Goal: Information Seeking & Learning: Understand process/instructions

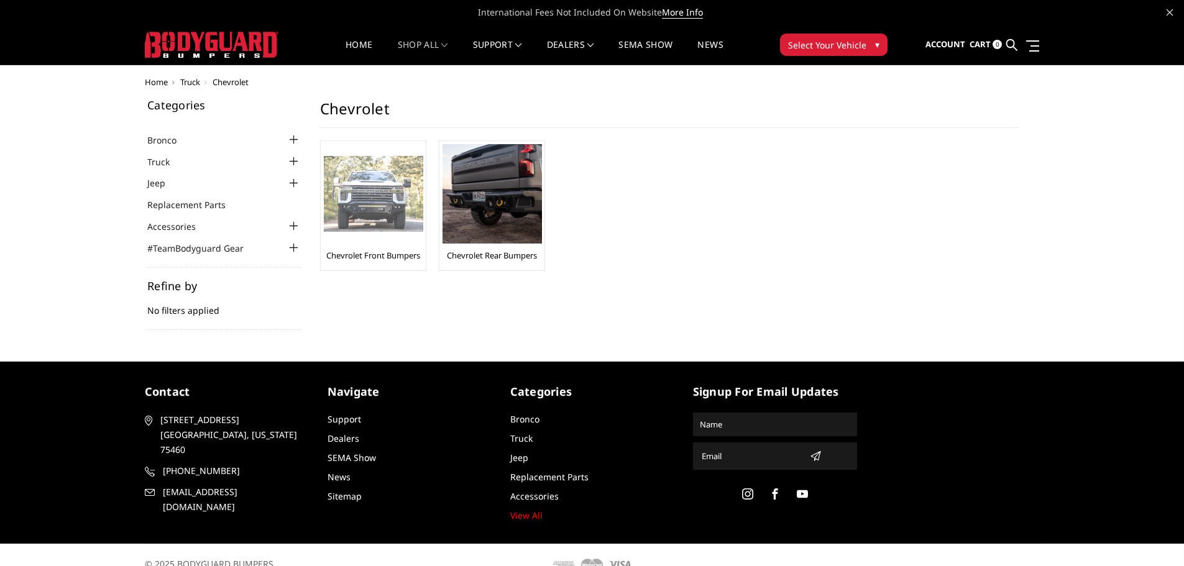
click at [373, 260] on link "Chevrolet Front Bumpers" at bounding box center [373, 255] width 94 height 11
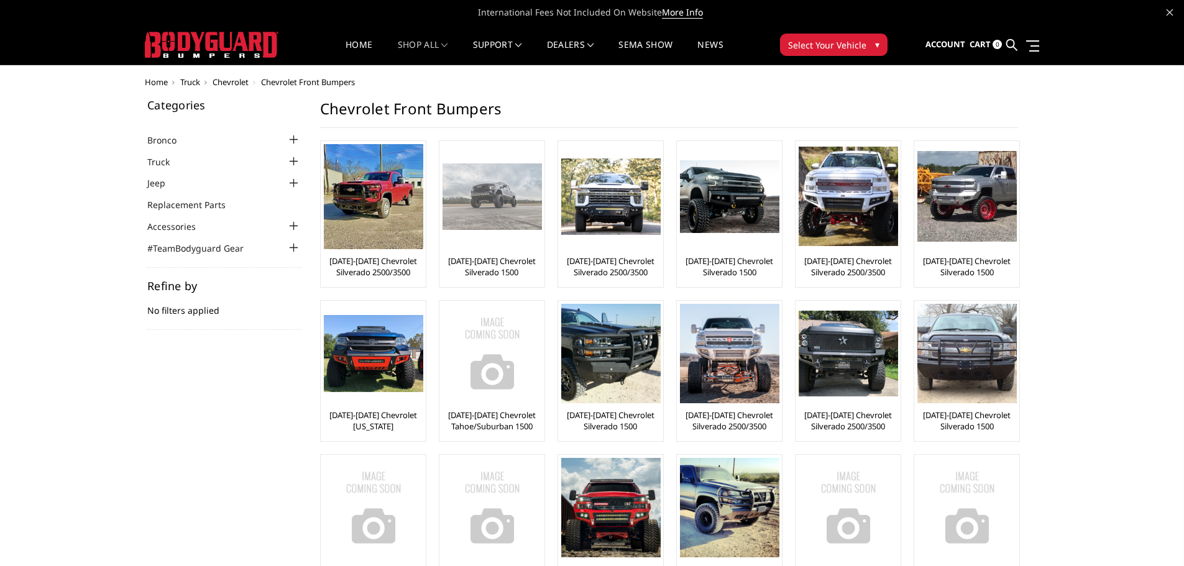
click at [489, 213] on img at bounding box center [492, 197] width 99 height 66
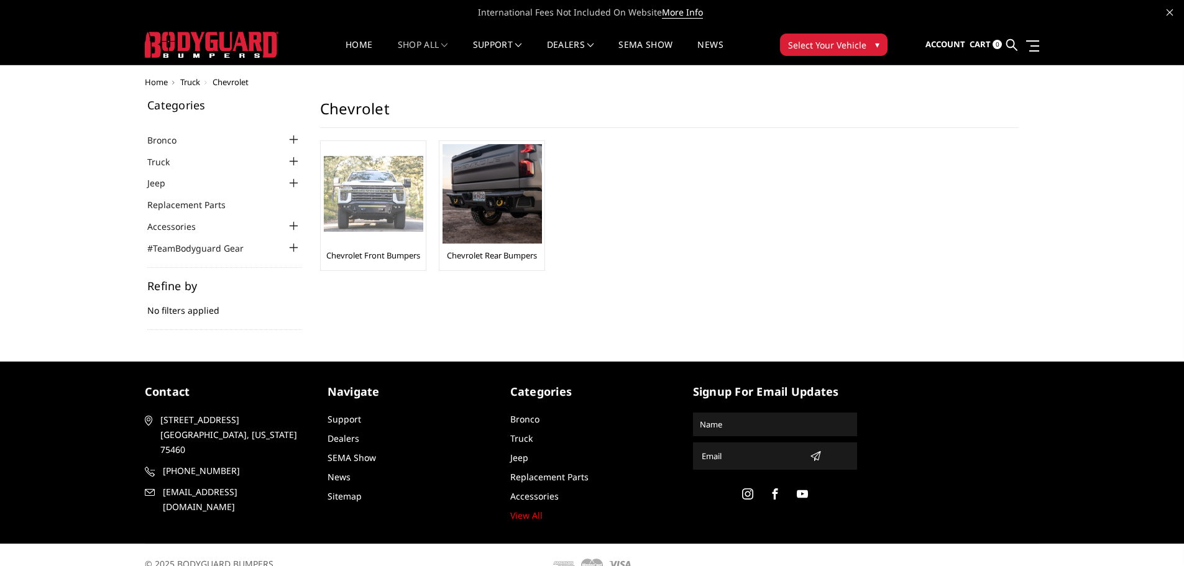
click at [361, 257] on link "Chevrolet Front Bumpers" at bounding box center [373, 255] width 94 height 11
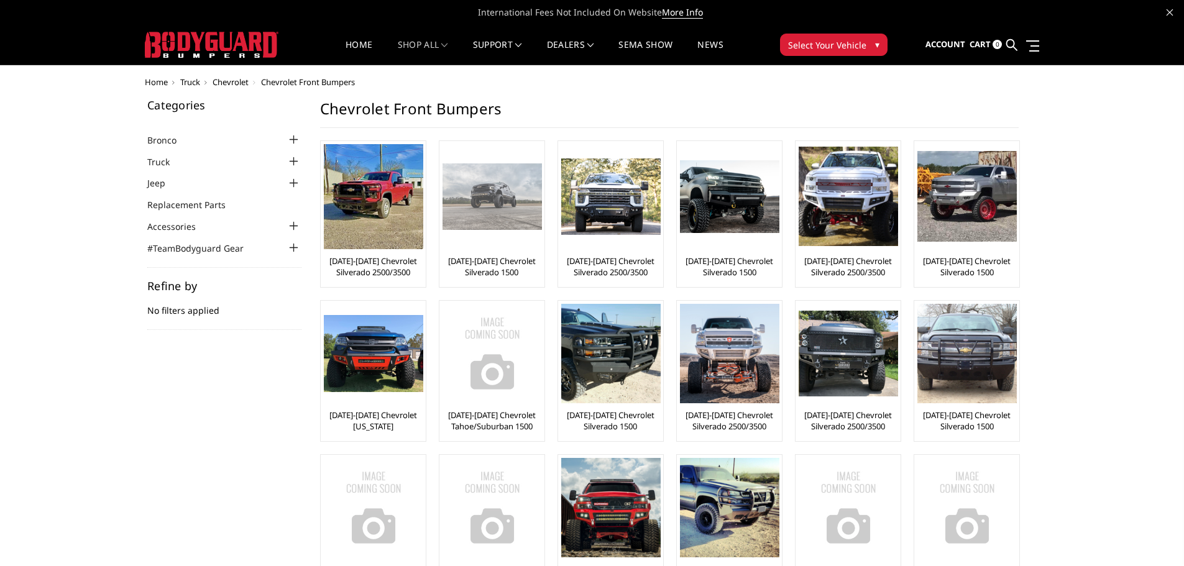
click at [501, 269] on link "[DATE]-[DATE] Chevrolet Silverado 1500" at bounding box center [492, 267] width 99 height 22
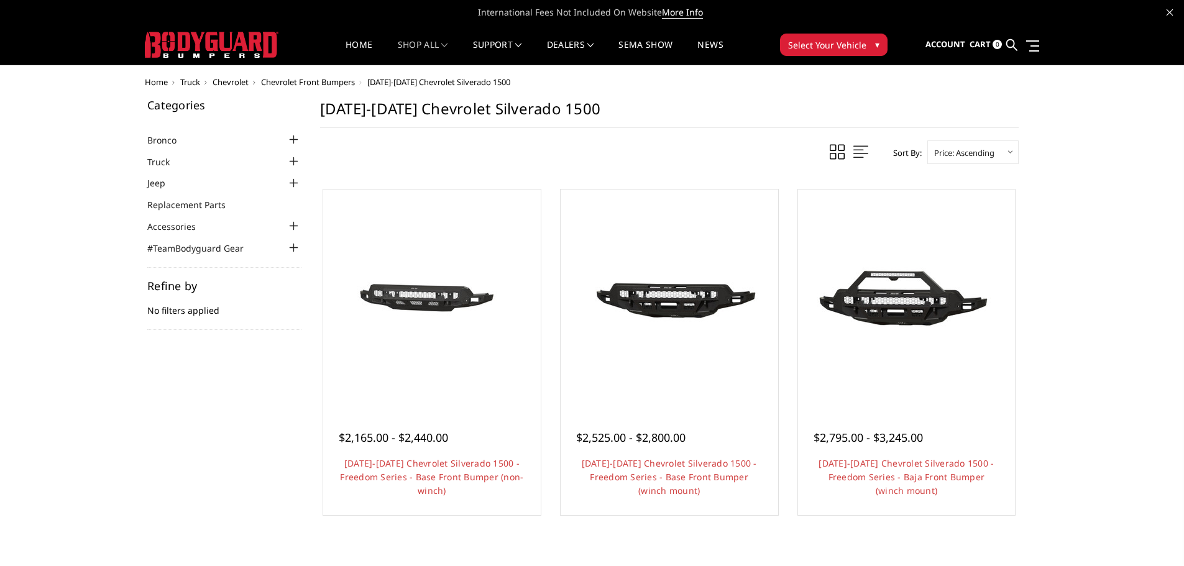
scroll to position [62, 0]
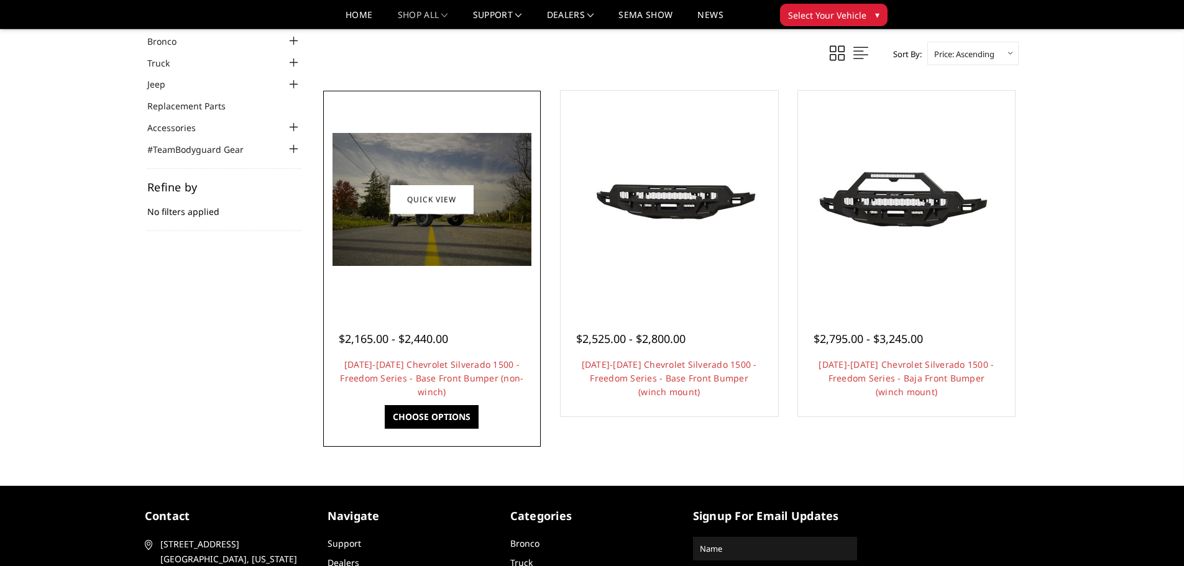
click at [422, 371] on h4 "[DATE]-[DATE] Chevrolet Silverado 1500 - Freedom Series - Base Front Bumper (no…" at bounding box center [432, 378] width 187 height 41
click at [421, 366] on link "2022-2025 Chevrolet Silverado 1500 - Freedom Series - Base Front Bumper (non-wi…" at bounding box center [431, 378] width 183 height 39
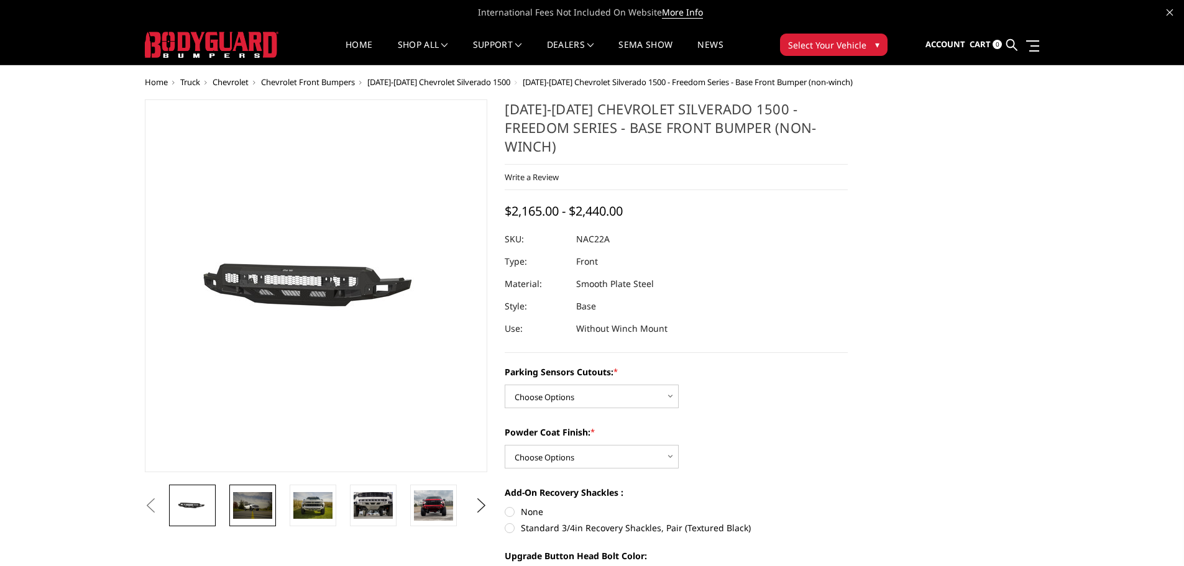
click at [248, 505] on img at bounding box center [252, 505] width 39 height 26
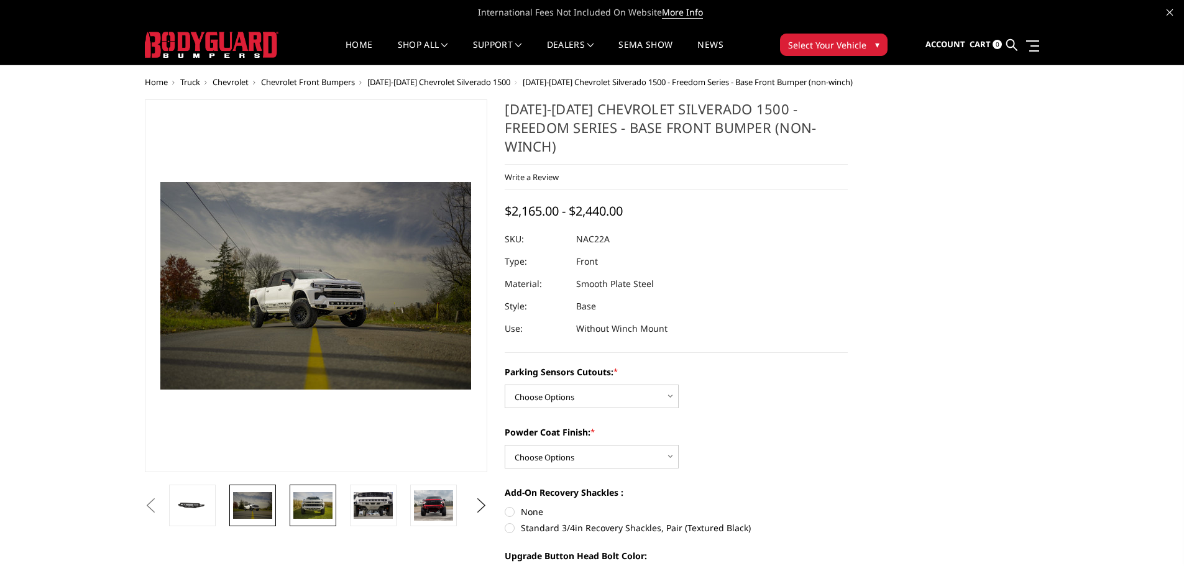
click at [300, 509] on img at bounding box center [312, 505] width 39 height 26
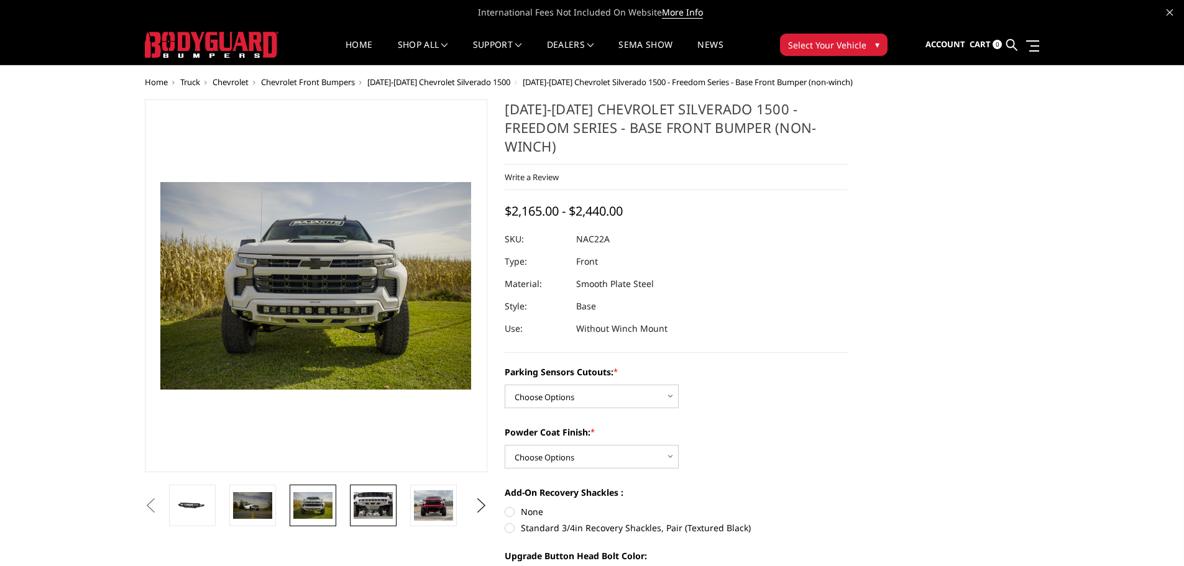
click at [363, 508] on img at bounding box center [373, 505] width 39 height 26
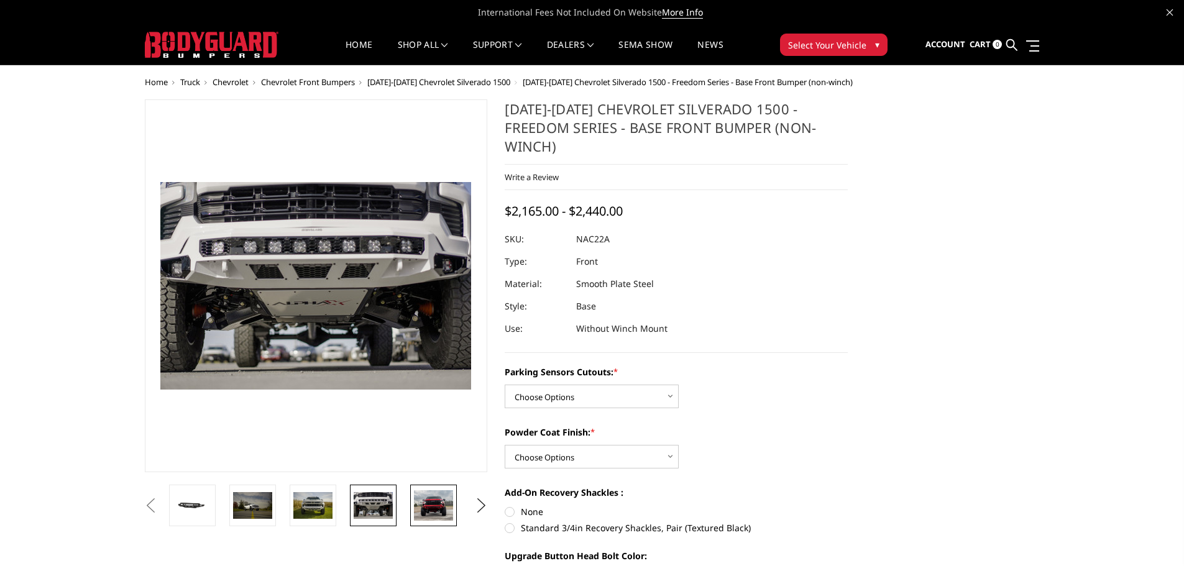
click at [436, 510] on img at bounding box center [433, 506] width 39 height 31
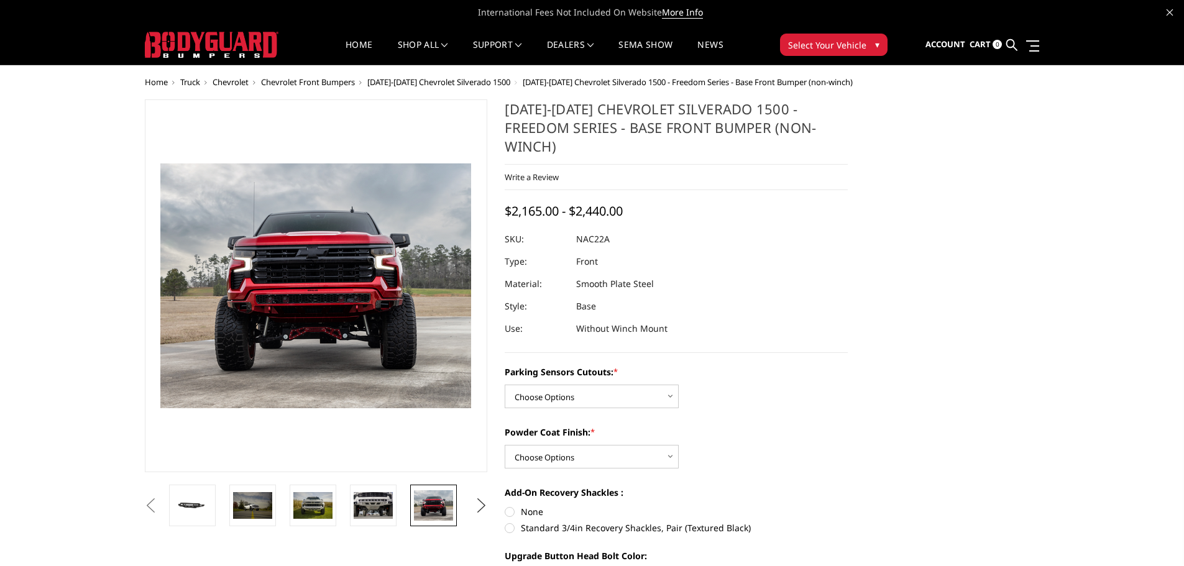
click at [487, 508] on button "Next" at bounding box center [481, 506] width 19 height 19
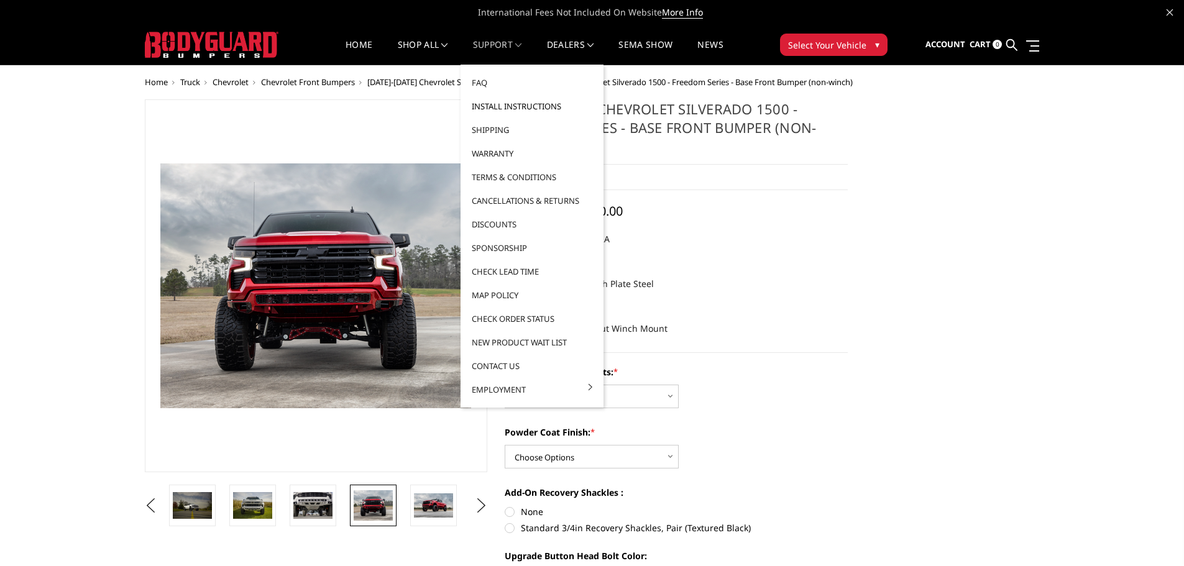
click at [503, 104] on link "Install Instructions" at bounding box center [532, 107] width 133 height 24
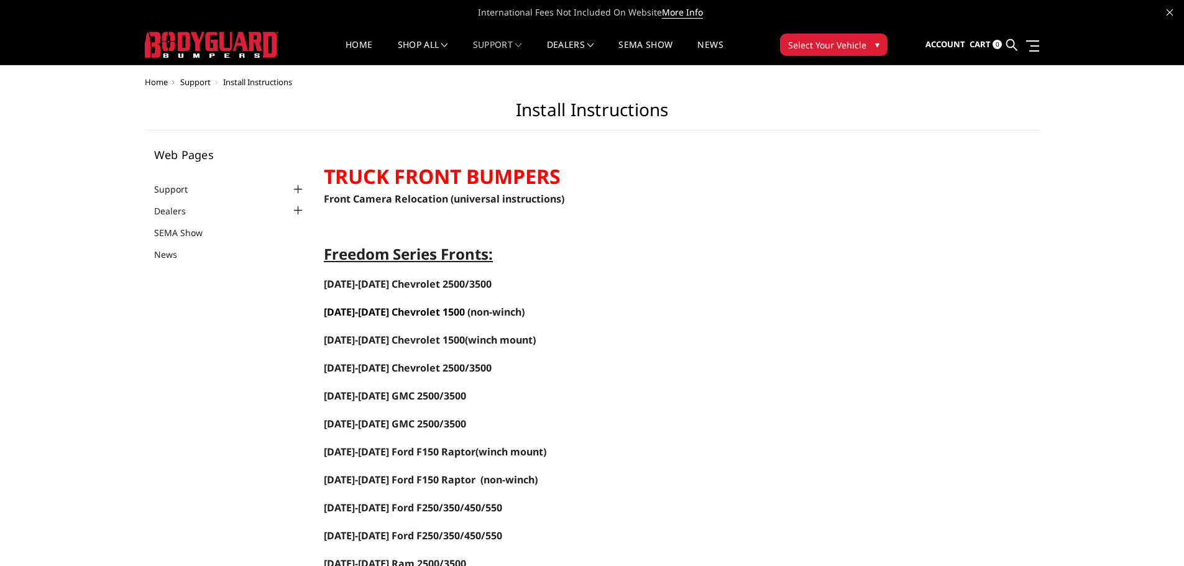
click at [383, 310] on span "[DATE]-[DATE] Chevrolet 1500" at bounding box center [394, 312] width 141 height 14
